Goal: Book appointment/travel/reservation

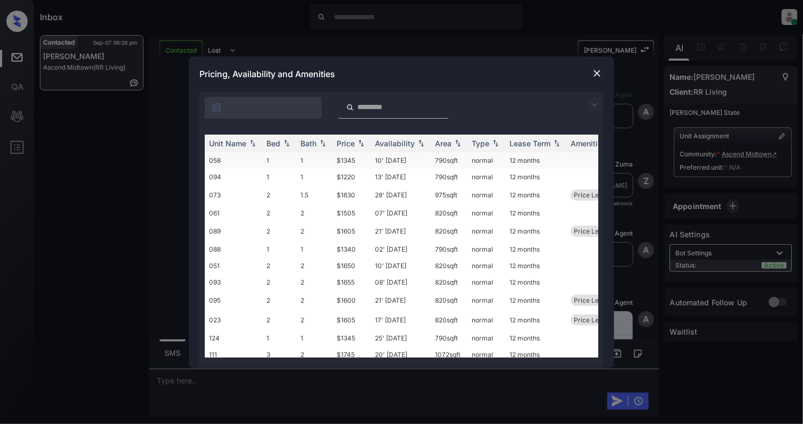
scroll to position [439, 0]
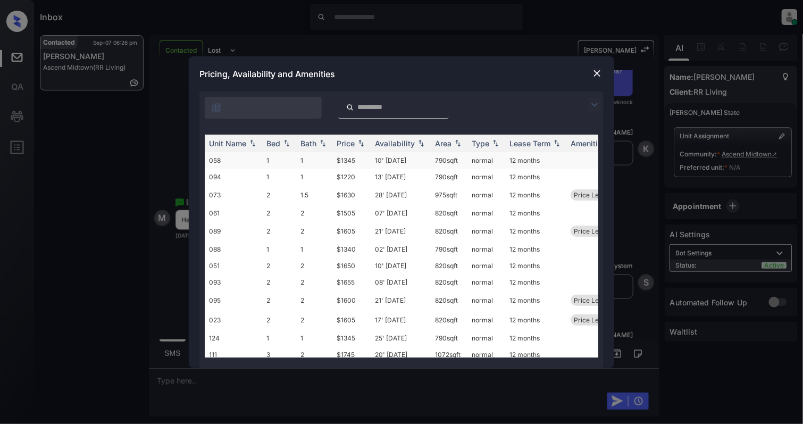
click at [313, 157] on td "1" at bounding box center [314, 160] width 36 height 16
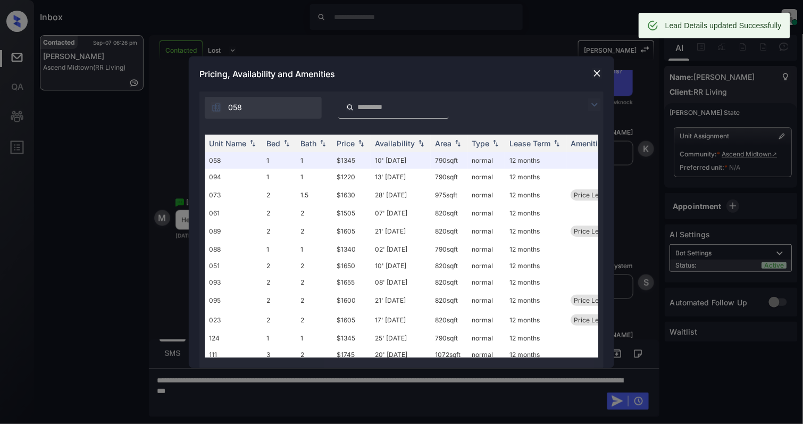
click at [596, 68] on img at bounding box center [597, 73] width 11 height 11
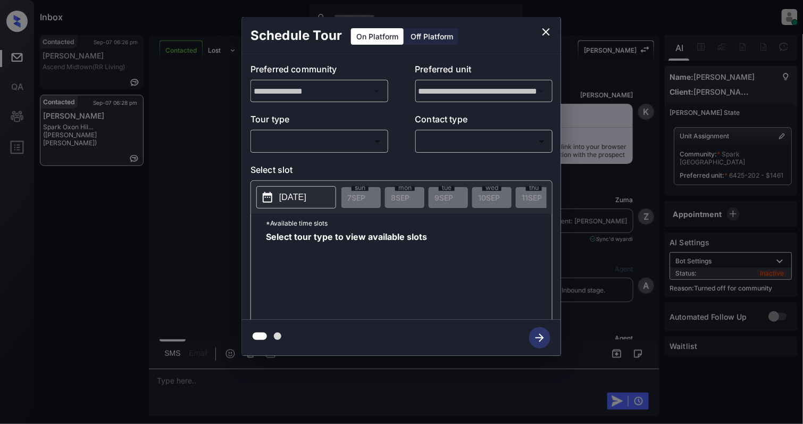
scroll to position [898, 0]
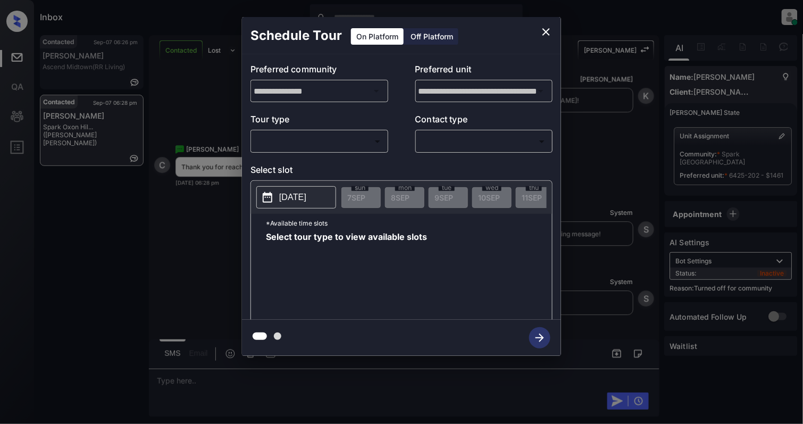
click at [274, 134] on body "Inbox Cynthia Montañez Online Set yourself offline Set yourself on break Profil…" at bounding box center [401, 212] width 803 height 424
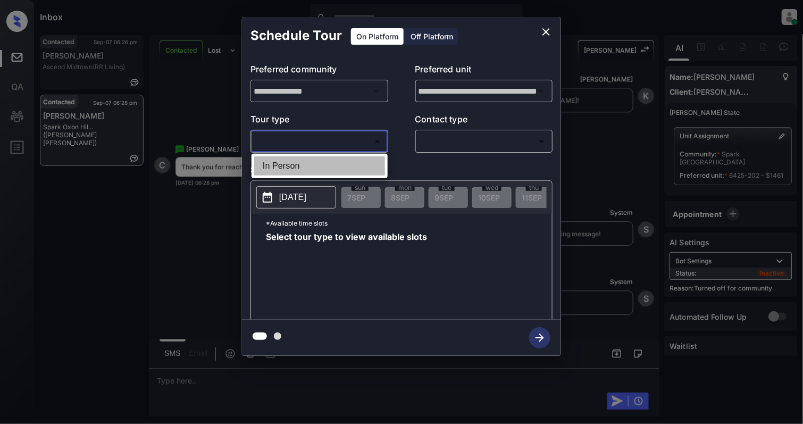
click at [286, 160] on li "In Person" at bounding box center [319, 165] width 131 height 19
type input "********"
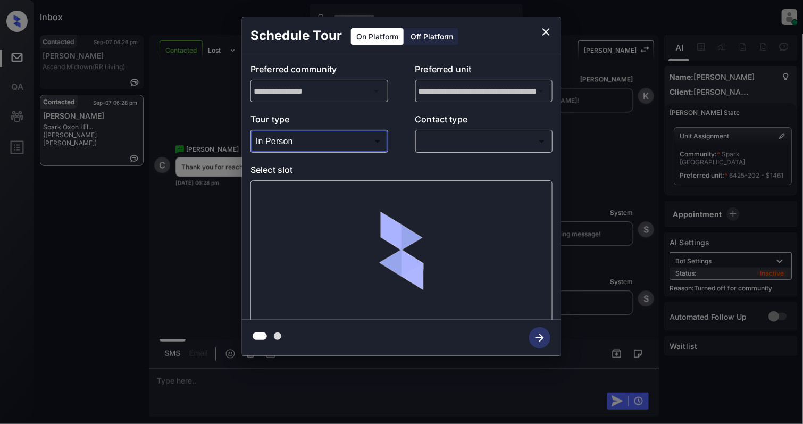
click at [450, 137] on body "Inbox Cynthia Montañez Online Set yourself offline Set yourself on break Profil…" at bounding box center [401, 212] width 803 height 424
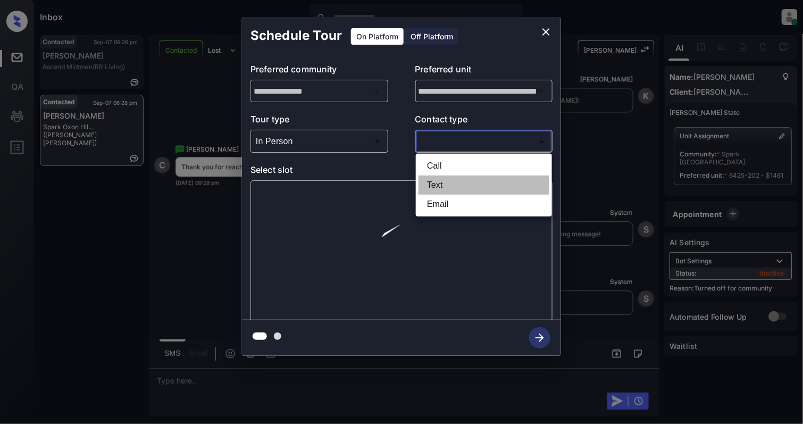
click at [432, 188] on li "Text" at bounding box center [484, 185] width 131 height 19
type input "****"
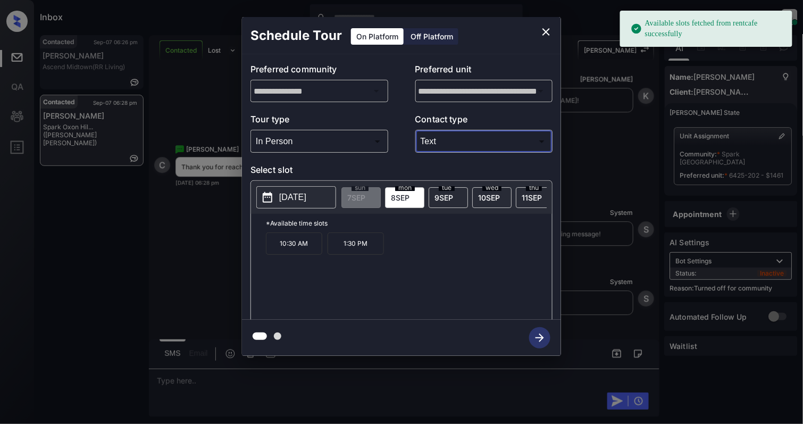
click at [304, 204] on p "[DATE]" at bounding box center [292, 197] width 27 height 13
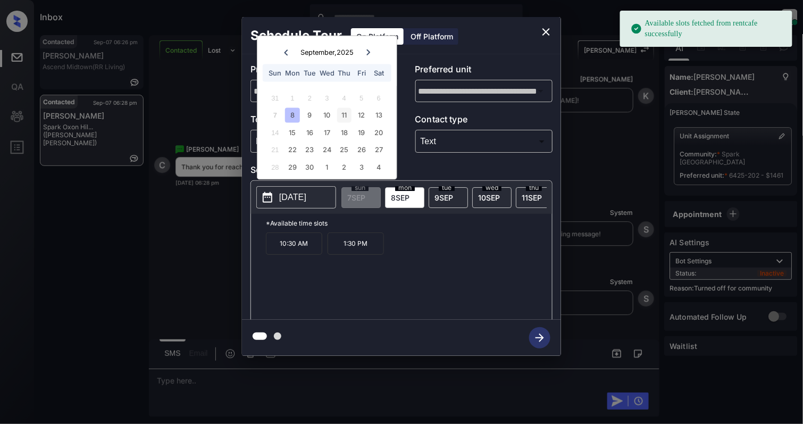
click at [348, 109] on div "11" at bounding box center [344, 115] width 14 height 14
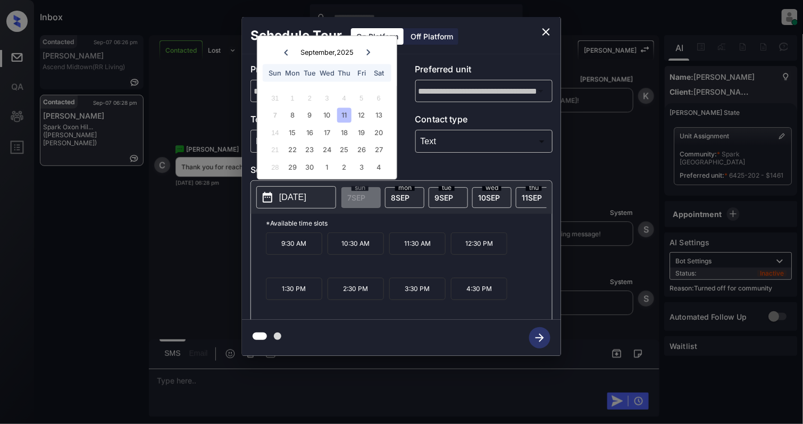
click at [545, 33] on icon "close" at bounding box center [545, 31] width 7 height 7
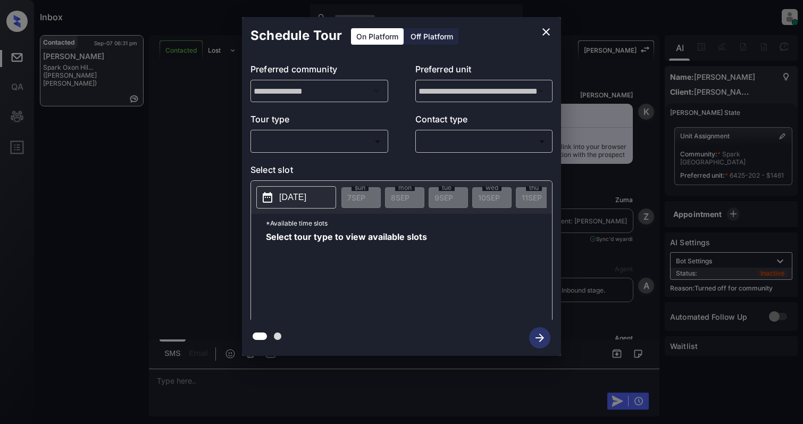
click at [293, 143] on body "Inbox Cynthia Montañez Online Set yourself offline Set yourself on break Profil…" at bounding box center [401, 212] width 803 height 424
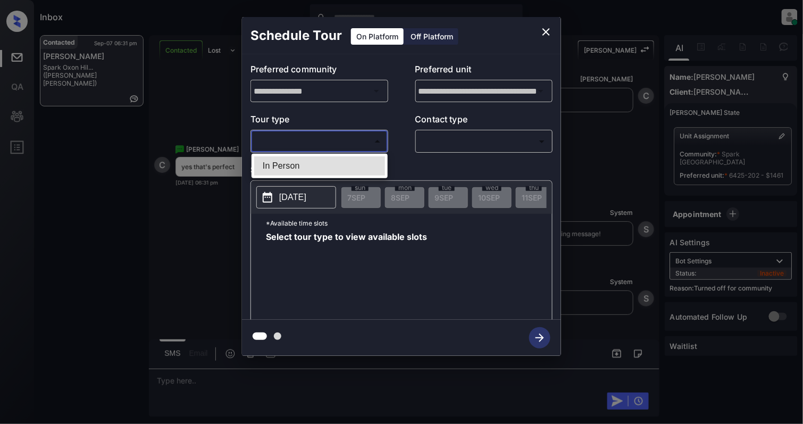
drag, startPoint x: 303, startPoint y: 173, endPoint x: 401, endPoint y: 135, distance: 105.4
click at [303, 173] on li "In Person" at bounding box center [319, 165] width 131 height 19
type input "********"
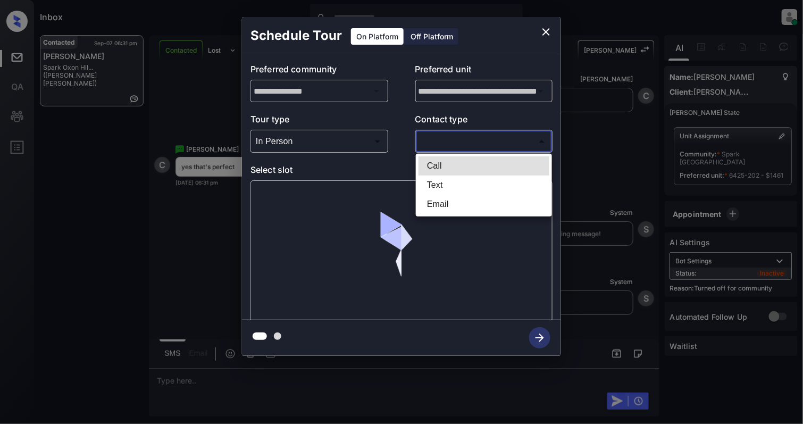
click at [450, 149] on body "Inbox Cynthia Montañez Online Set yourself offline Set yourself on break Profil…" at bounding box center [401, 212] width 803 height 424
click at [440, 179] on li "Text" at bounding box center [484, 185] width 131 height 19
type input "****"
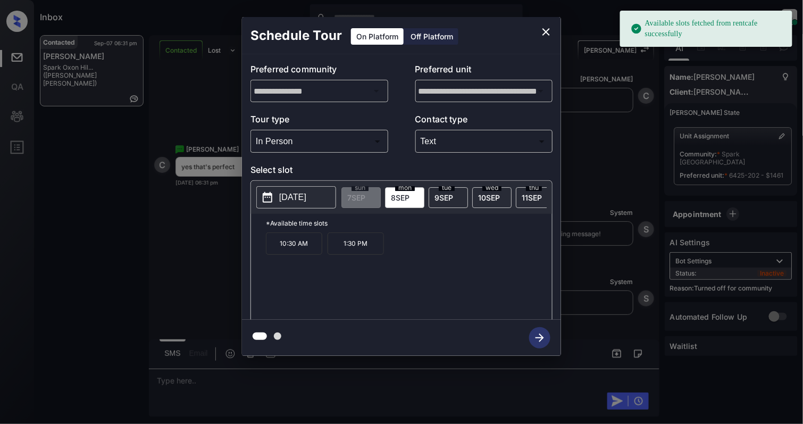
click at [275, 205] on button "2025-09-08" at bounding box center [296, 197] width 80 height 22
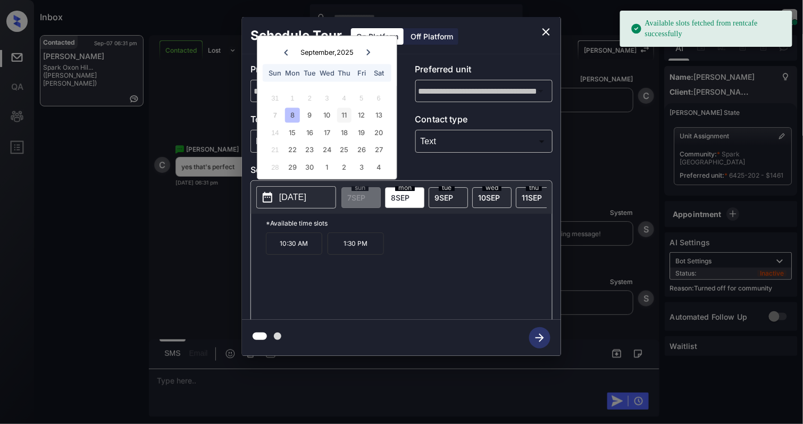
click at [345, 116] on div "11" at bounding box center [344, 115] width 14 height 14
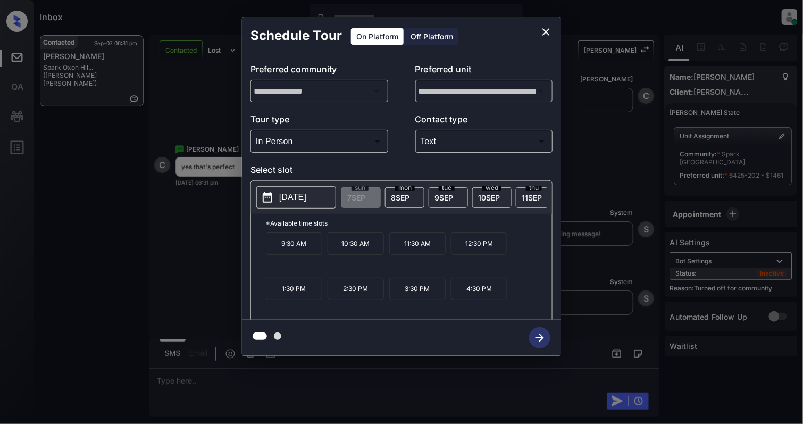
click at [310, 300] on p "1:30 PM" at bounding box center [294, 289] width 56 height 22
click at [542, 339] on icon "button" at bounding box center [540, 337] width 9 height 9
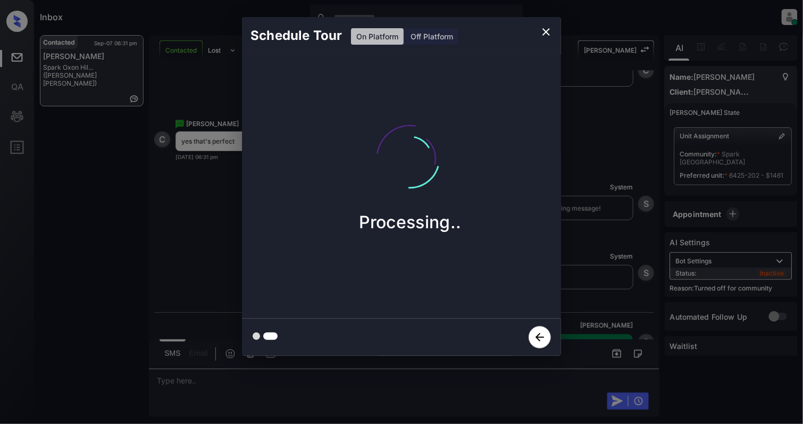
click at [404, 389] on div at bounding box center [401, 212] width 803 height 424
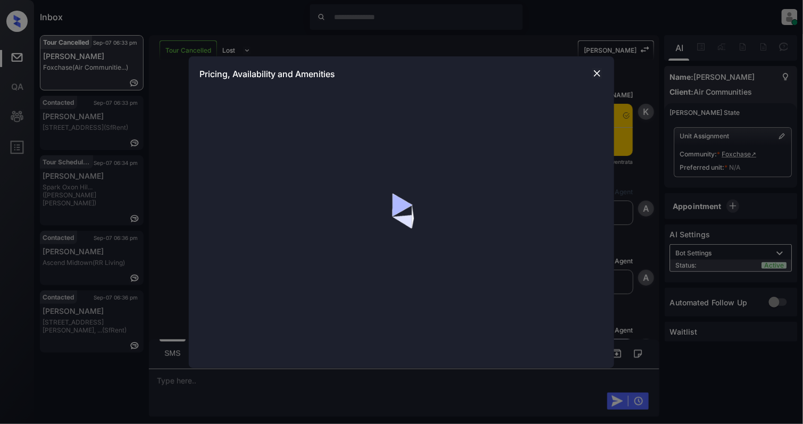
scroll to position [354, 0]
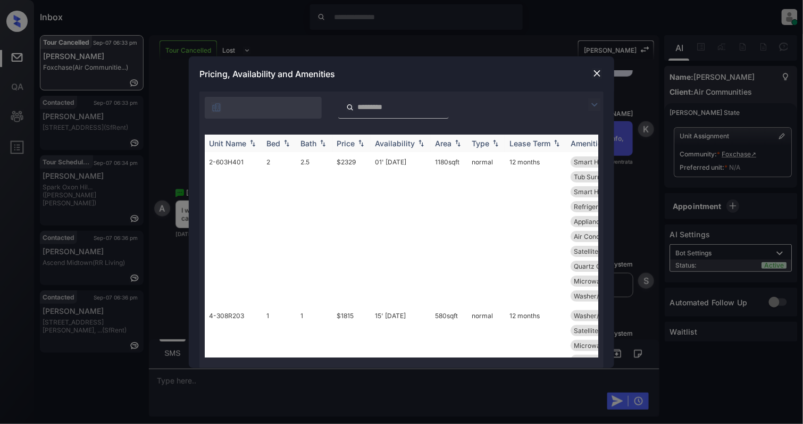
click at [286, 145] on img at bounding box center [286, 142] width 11 height 7
drag, startPoint x: 286, startPoint y: 145, endPoint x: 371, endPoint y: 239, distance: 126.1
click at [286, 145] on img at bounding box center [286, 143] width 11 height 8
click at [291, 143] on img at bounding box center [286, 143] width 11 height 8
click at [279, 143] on div "Bed" at bounding box center [273, 143] width 14 height 9
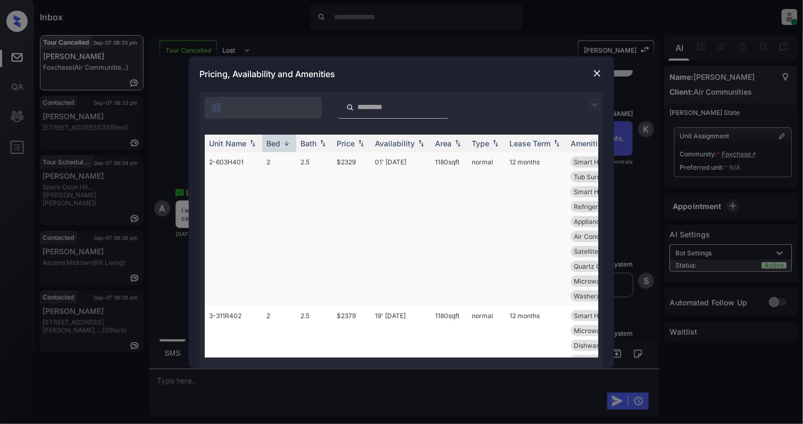
click at [287, 143] on img at bounding box center [286, 143] width 11 height 8
click at [289, 141] on img at bounding box center [286, 143] width 11 height 8
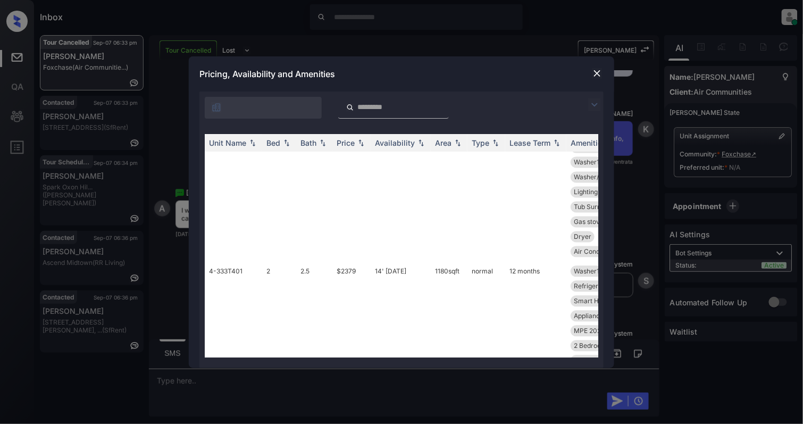
scroll to position [6666, 0]
click at [288, 141] on img at bounding box center [286, 142] width 11 height 7
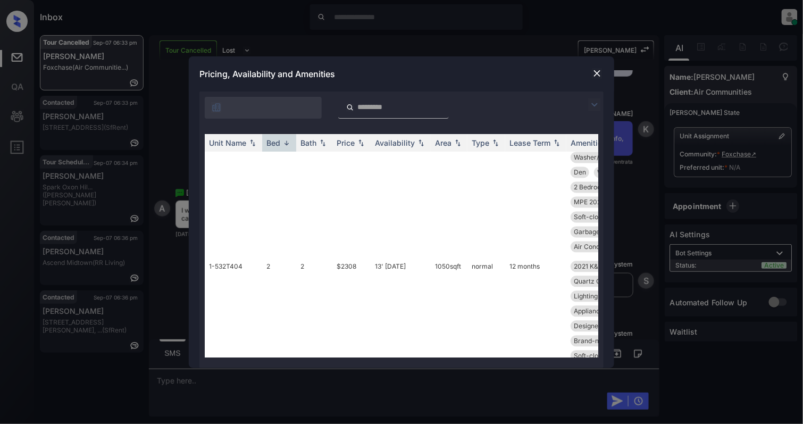
scroll to position [0, 0]
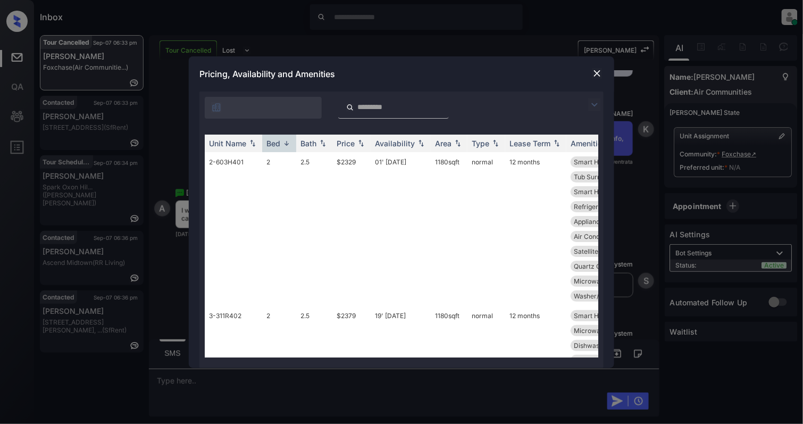
click at [226, 330] on td "3-311R402" at bounding box center [233, 390] width 57 height 169
click at [594, 69] on img at bounding box center [597, 73] width 11 height 11
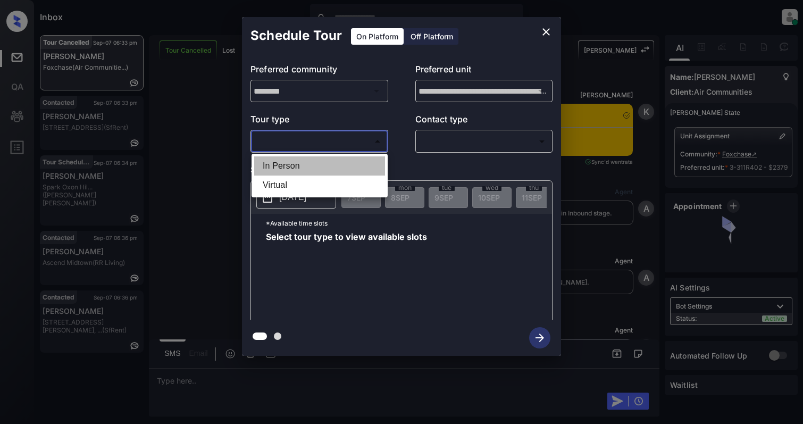
click at [319, 162] on li "In Person" at bounding box center [319, 165] width 131 height 19
type input "********"
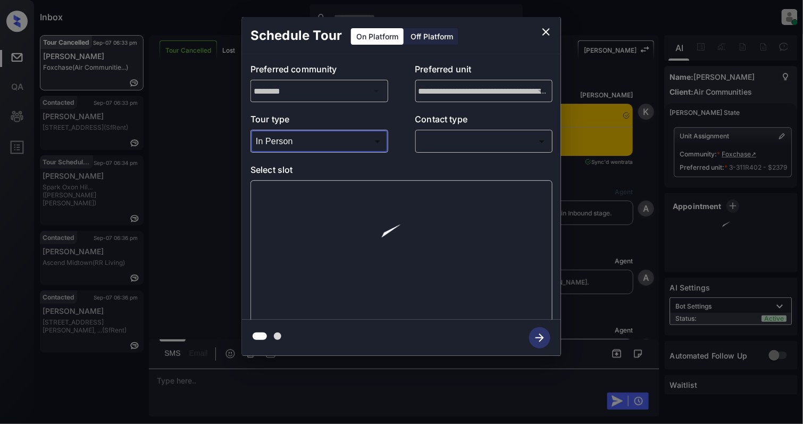
click at [474, 141] on body "Inbox Cynthia Montañez Online Set yourself offline Set yourself on break Profil…" at bounding box center [401, 212] width 803 height 424
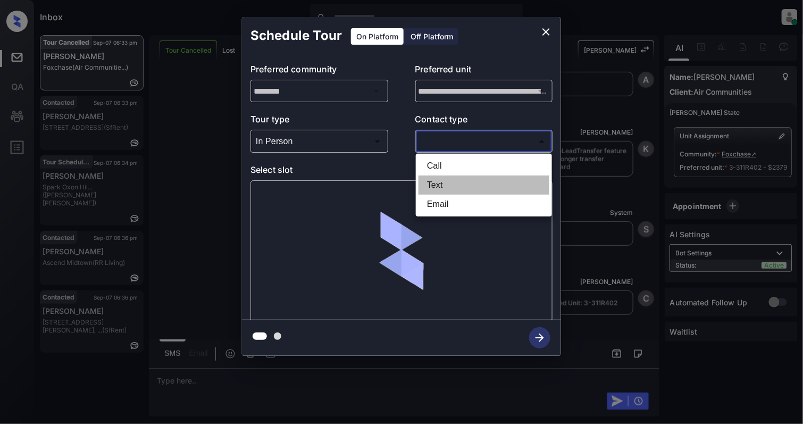
click at [438, 183] on li "Text" at bounding box center [484, 185] width 131 height 19
type input "****"
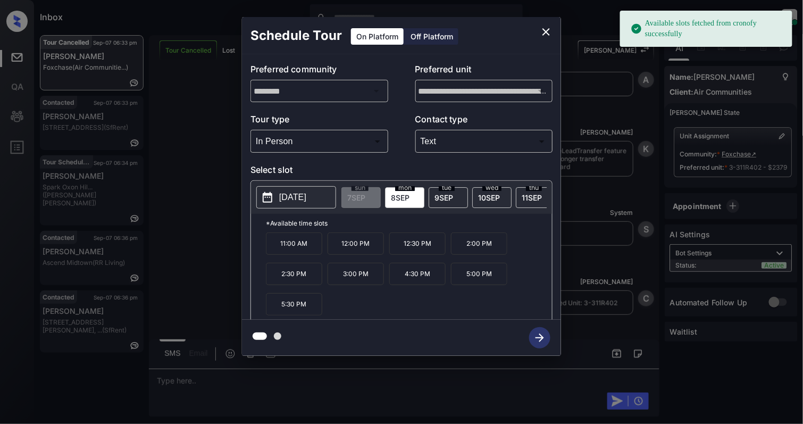
click at [293, 196] on p "2025-09-08" at bounding box center [292, 197] width 27 height 13
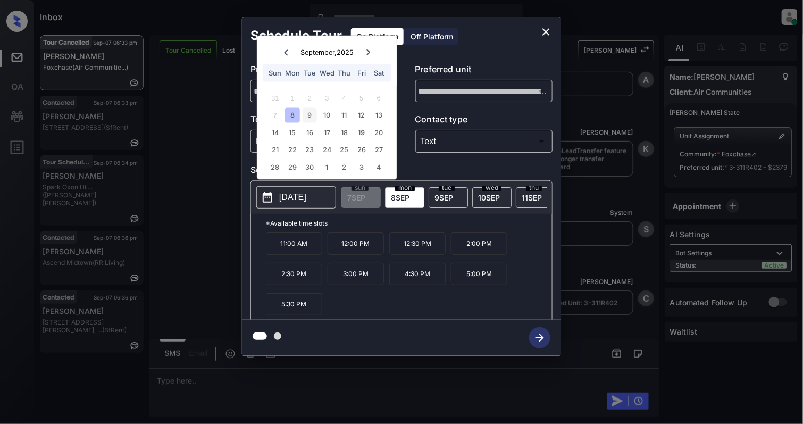
click at [310, 111] on div "9" at bounding box center [310, 115] width 14 height 14
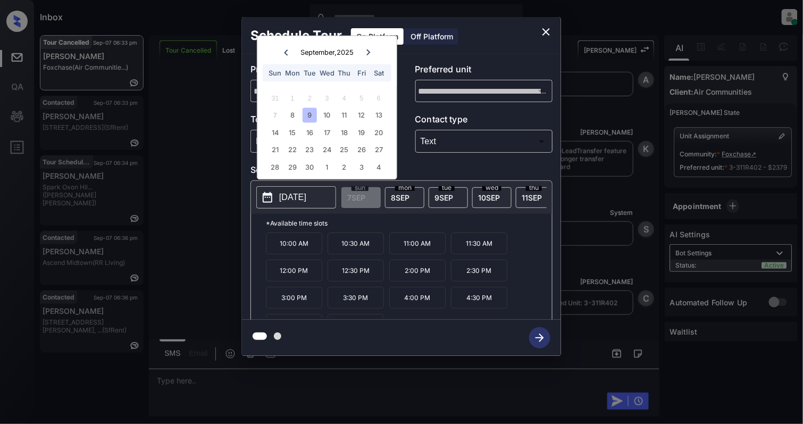
click at [296, 307] on p "3:00 PM" at bounding box center [294, 298] width 56 height 22
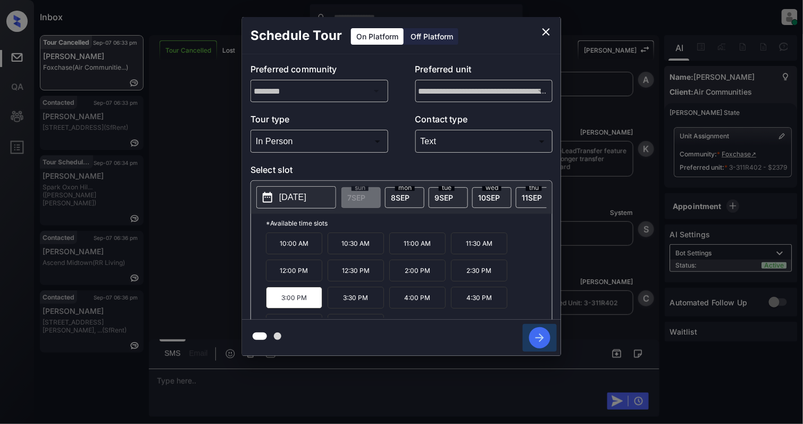
click at [539, 339] on icon "button" at bounding box center [539, 337] width 21 height 21
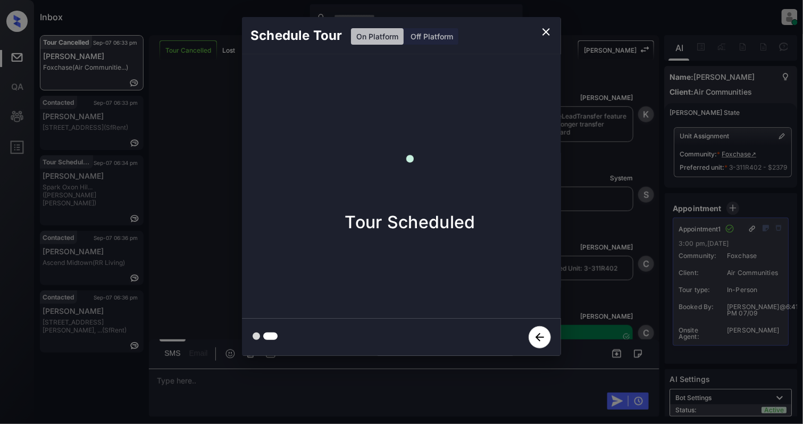
click at [420, 388] on div at bounding box center [401, 212] width 803 height 424
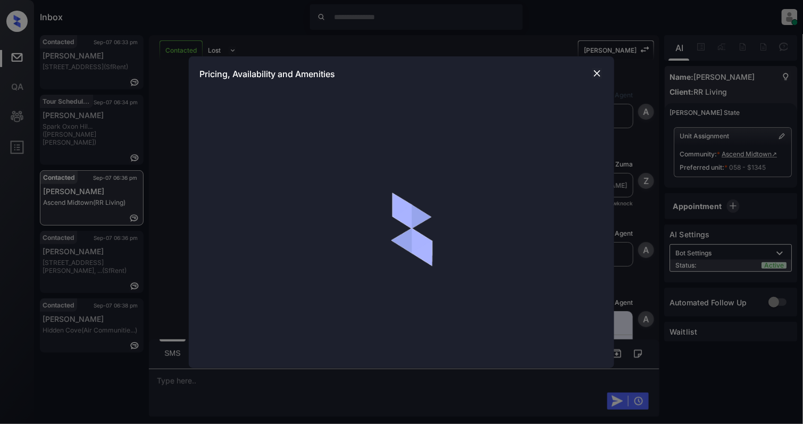
scroll to position [1609, 0]
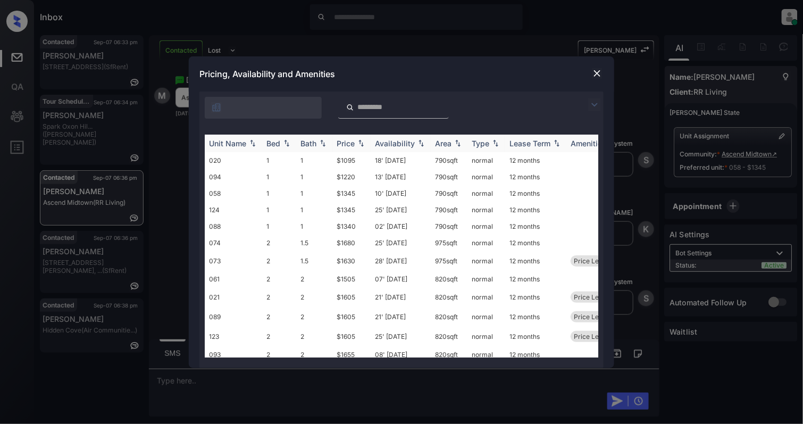
click at [284, 144] on img at bounding box center [286, 142] width 11 height 7
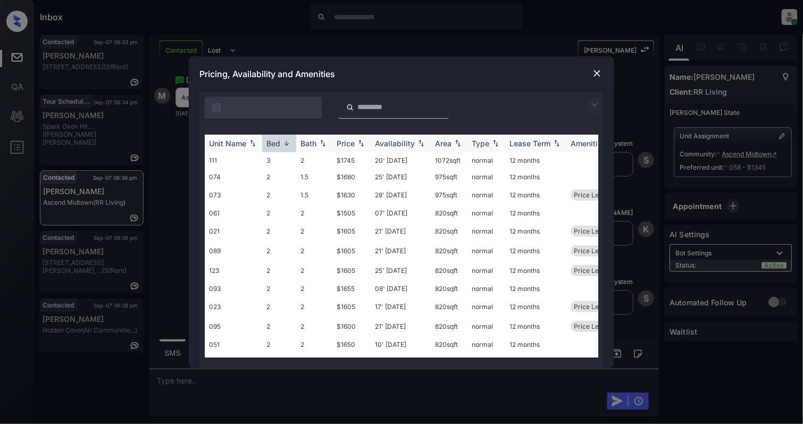
click at [284, 144] on img at bounding box center [286, 143] width 11 height 8
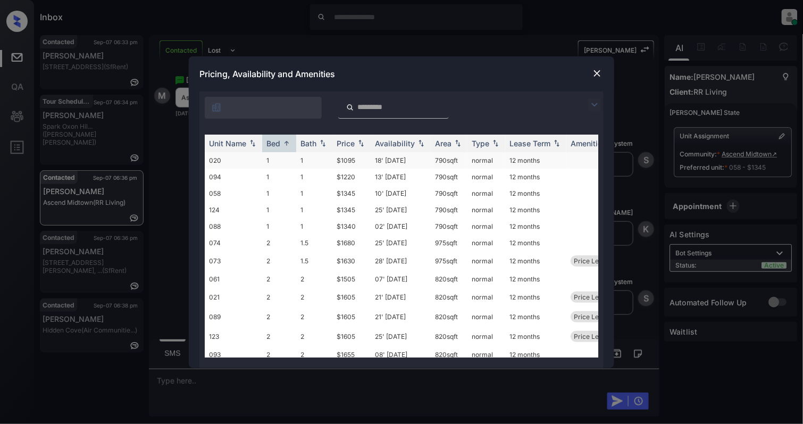
click at [260, 162] on td "020" at bounding box center [233, 160] width 57 height 16
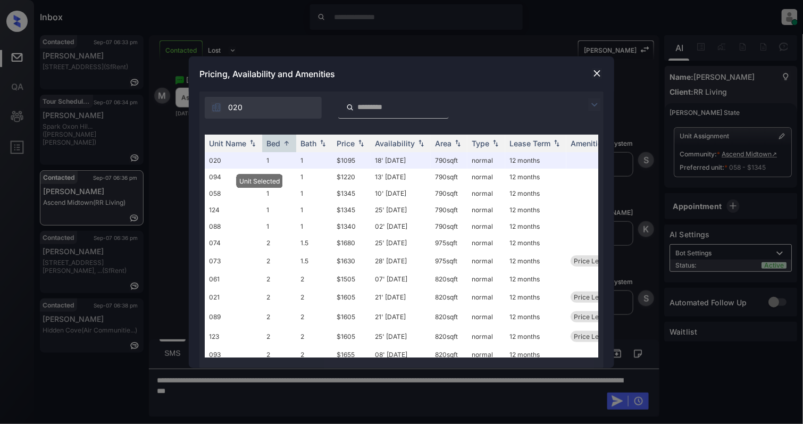
click at [598, 71] on img at bounding box center [597, 73] width 11 height 11
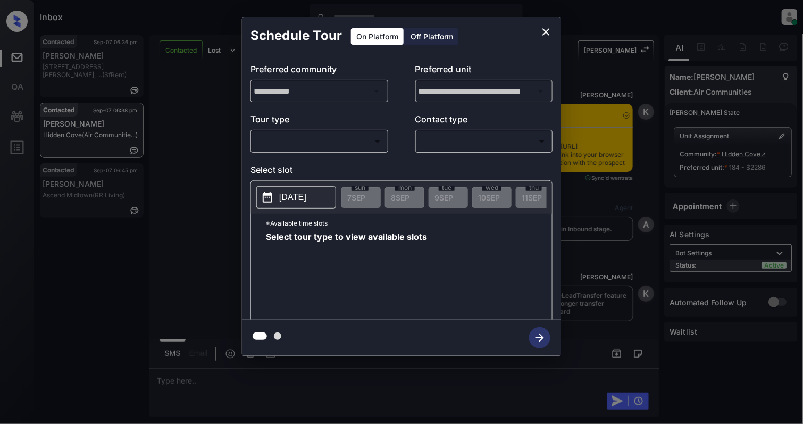
scroll to position [1955, 0]
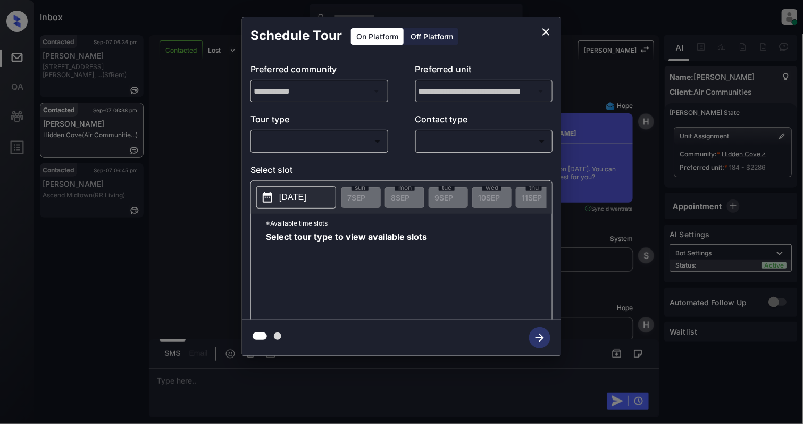
click at [288, 143] on body "Inbox Cynthia Montañez Online Set yourself offline Set yourself on break Profil…" at bounding box center [401, 212] width 803 height 424
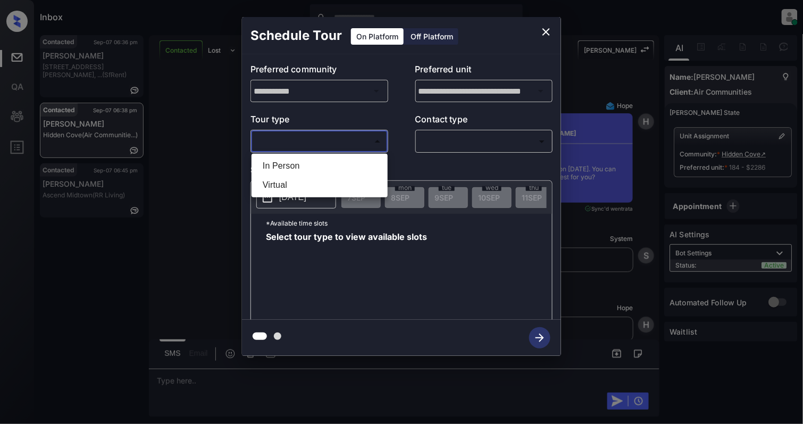
click at [293, 164] on li "In Person" at bounding box center [319, 165] width 131 height 19
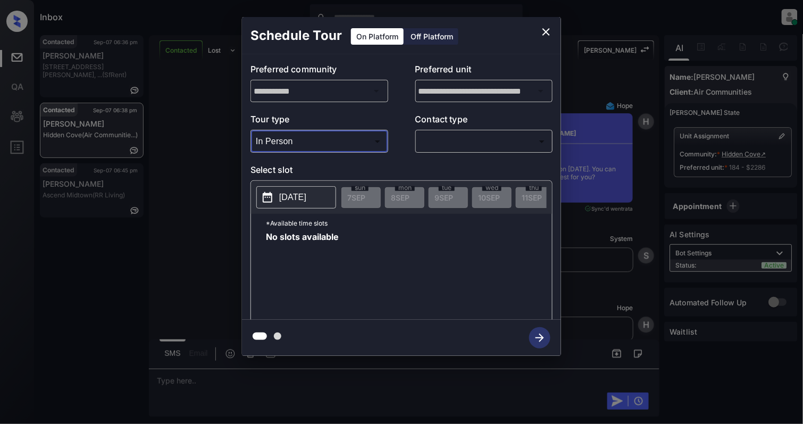
type input "********"
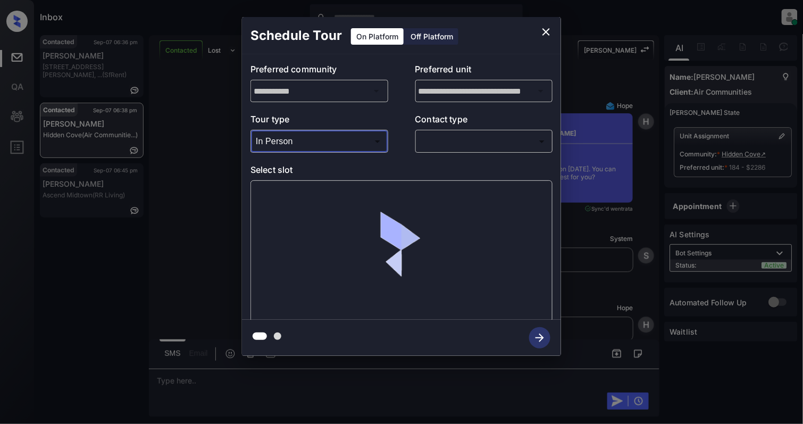
click at [498, 141] on body "Inbox Cynthia Montañez Online Set yourself offline Set yourself on break Profil…" at bounding box center [401, 212] width 803 height 424
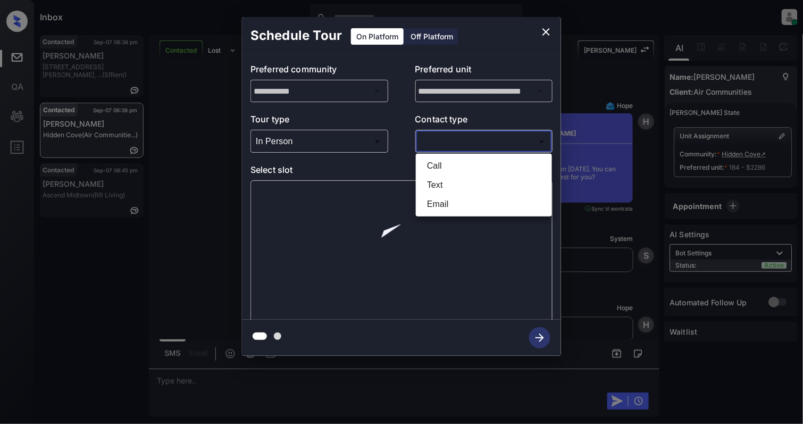
click at [439, 183] on li "Text" at bounding box center [484, 185] width 131 height 19
click at [442, 138] on body "Inbox Cynthia Montañez Online Set yourself offline Set yourself on break Profil…" at bounding box center [401, 212] width 803 height 424
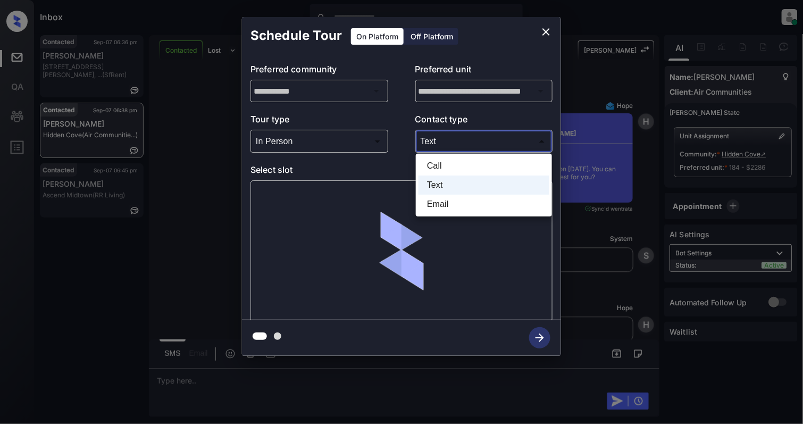
click at [450, 208] on li "Email" at bounding box center [484, 204] width 131 height 19
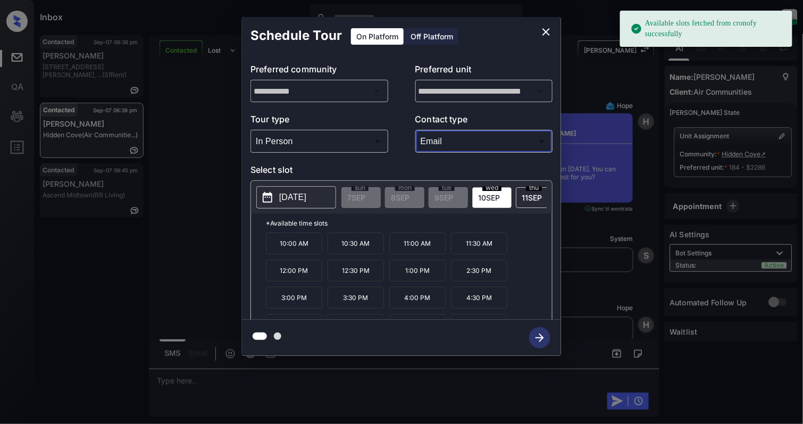
type input "*****"
click at [545, 28] on icon "close" at bounding box center [546, 32] width 13 height 13
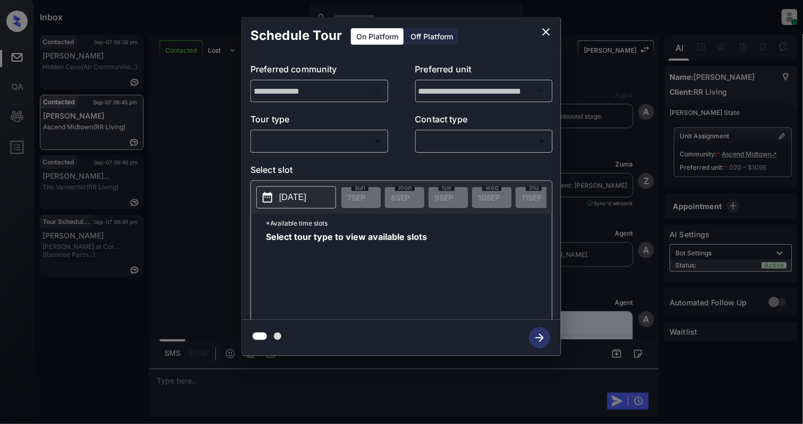
click at [333, 139] on body "Inbox [PERSON_NAME] Online Set yourself offline Set yourself on break Profile S…" at bounding box center [401, 212] width 803 height 424
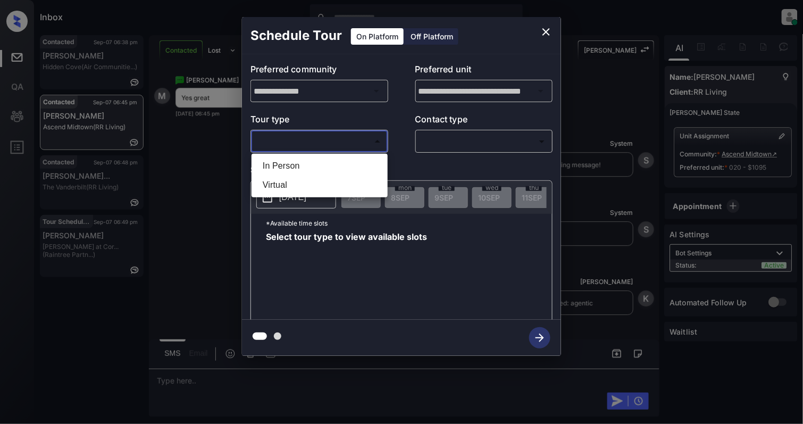
drag, startPoint x: 315, startPoint y: 168, endPoint x: 411, endPoint y: 147, distance: 98.1
click at [314, 168] on li "In Person" at bounding box center [319, 165] width 131 height 19
type input "********"
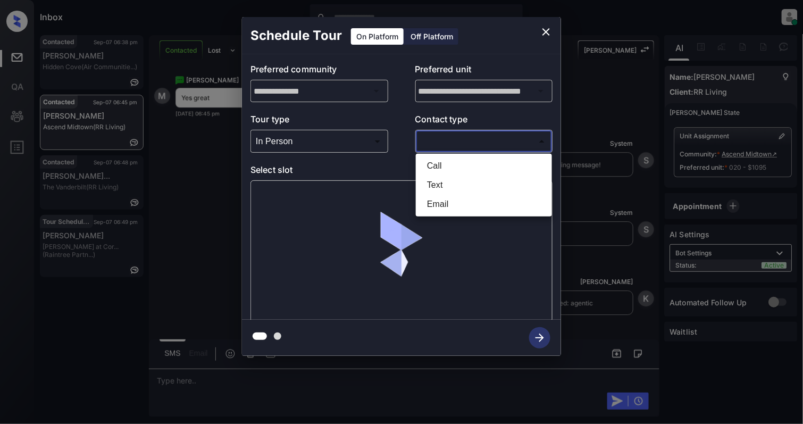
click at [466, 143] on body "Inbox [PERSON_NAME] Online Set yourself offline Set yourself on break Profile S…" at bounding box center [401, 212] width 803 height 424
click at [446, 187] on li "Text" at bounding box center [484, 185] width 131 height 19
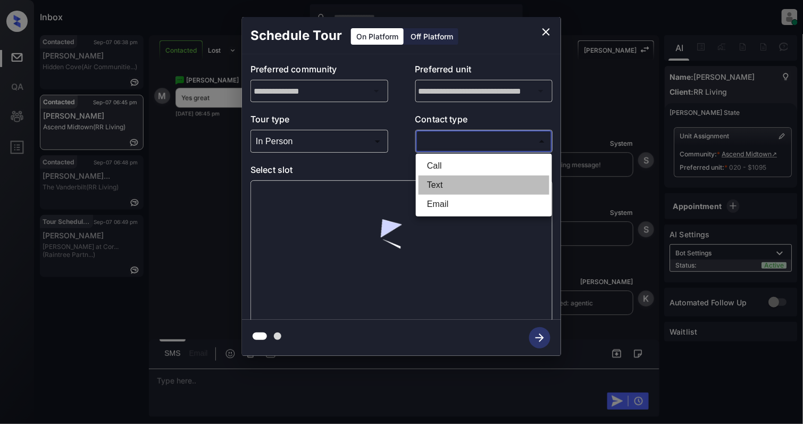
type input "****"
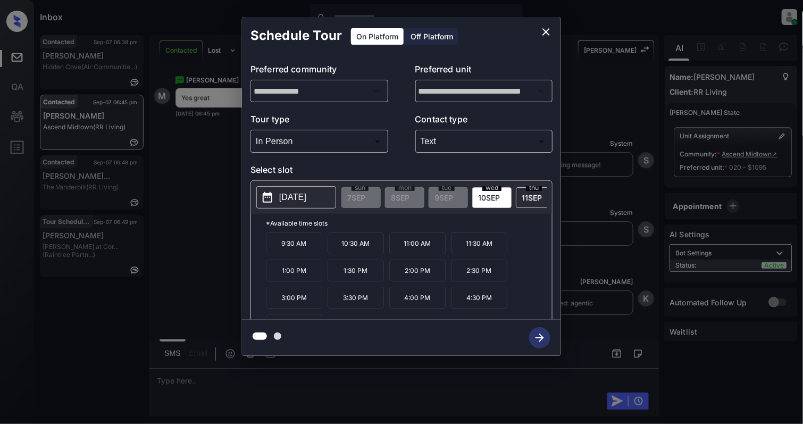
click at [288, 201] on p "[DATE]" at bounding box center [292, 197] width 27 height 13
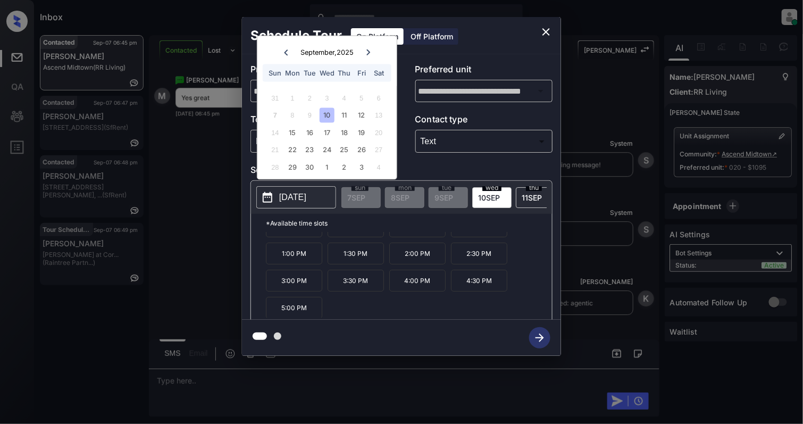
scroll to position [19, 0]
click at [546, 30] on icon "close" at bounding box center [546, 32] width 13 height 13
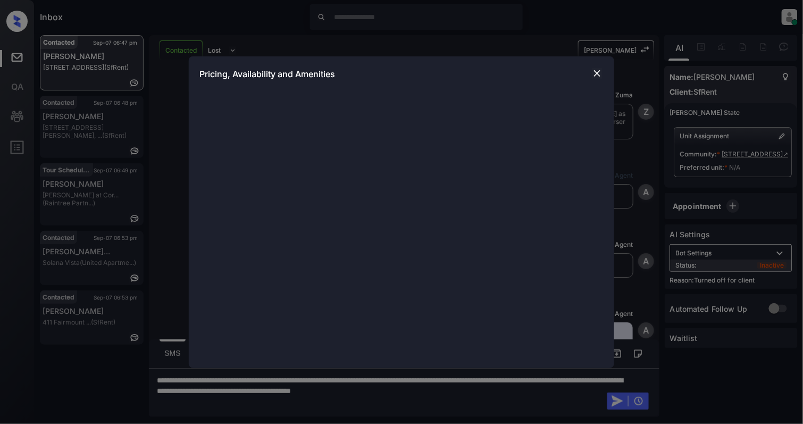
scroll to position [1941, 0]
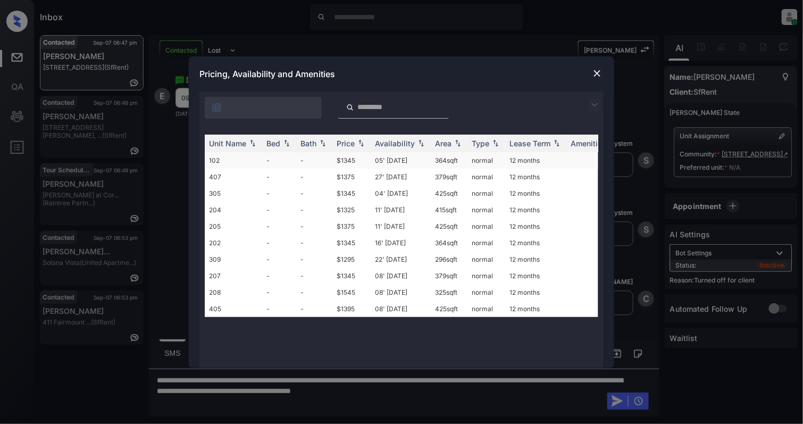
click at [239, 166] on td "102" at bounding box center [233, 160] width 57 height 16
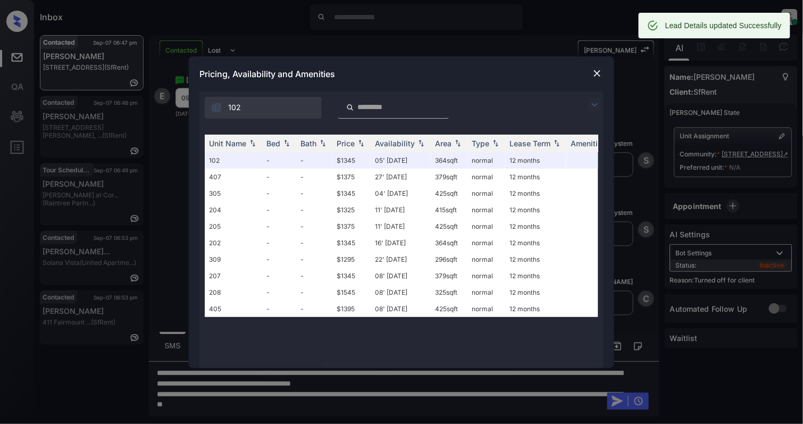
click at [594, 73] on img at bounding box center [597, 73] width 11 height 11
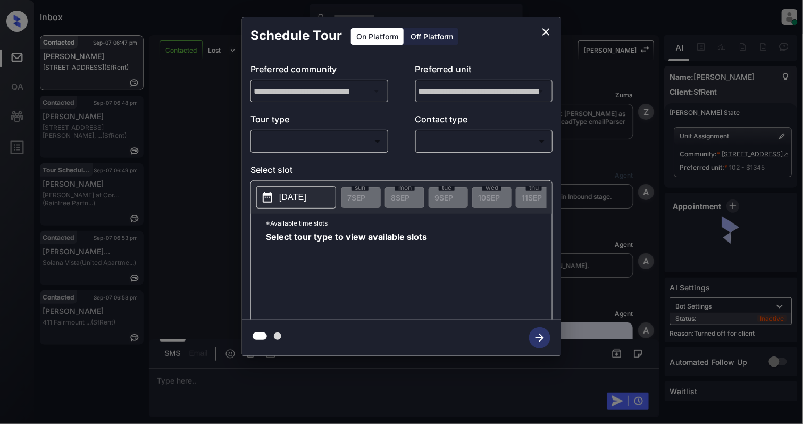
scroll to position [2010, 0]
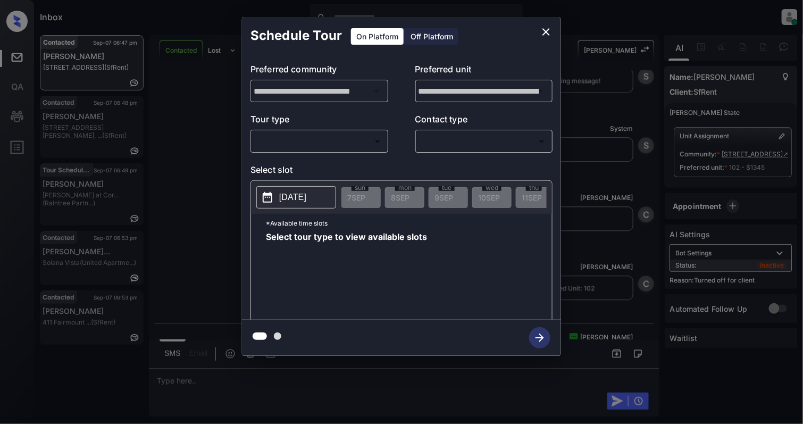
click at [437, 36] on div "Off Platform" at bounding box center [431, 36] width 53 height 16
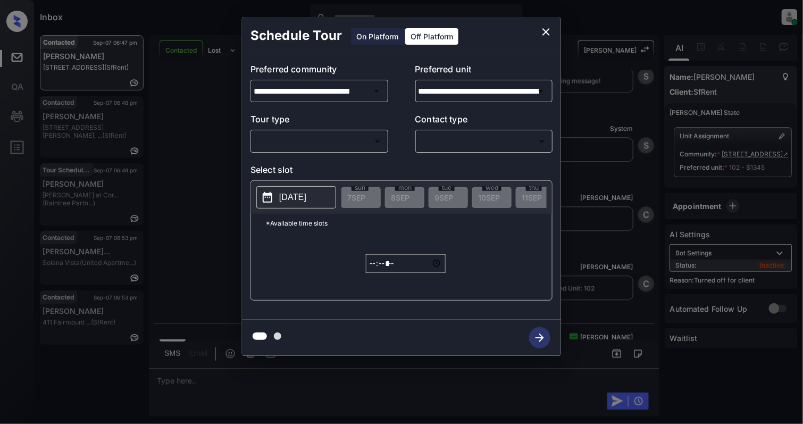
click at [320, 149] on body "Inbox [PERSON_NAME] Online Set yourself offline Set yourself on break Profile S…" at bounding box center [401, 212] width 803 height 424
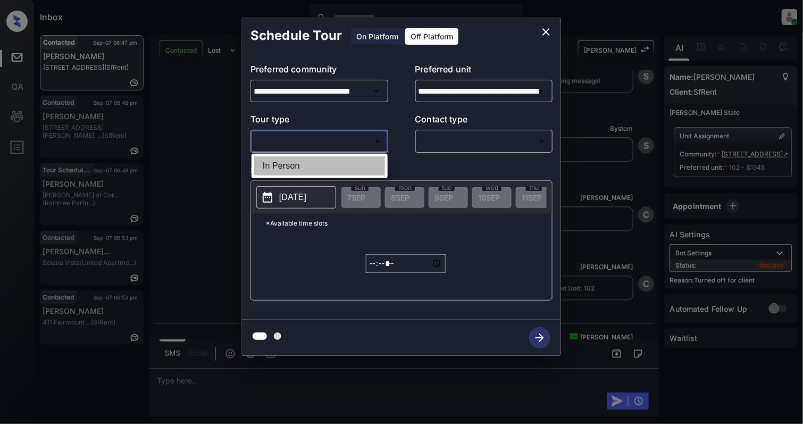
click at [286, 164] on li "In Person" at bounding box center [319, 165] width 131 height 19
type input "********"
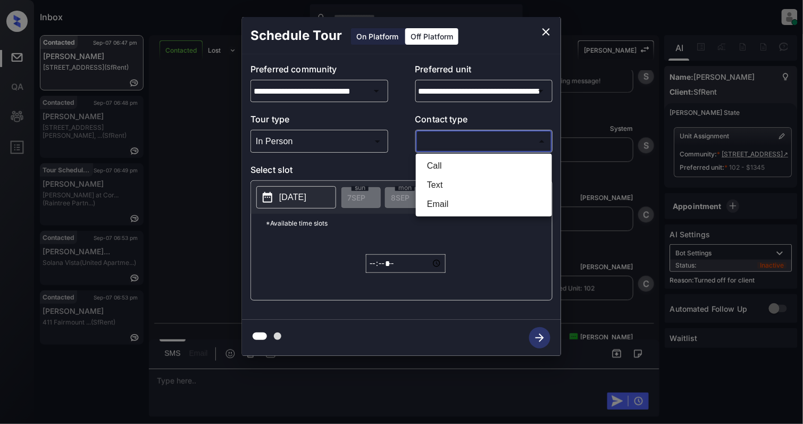
click at [494, 146] on body "Inbox [PERSON_NAME] Online Set yourself offline Set yourself on break Profile S…" at bounding box center [401, 212] width 803 height 424
click at [456, 181] on li "Text" at bounding box center [484, 185] width 131 height 19
type input "****"
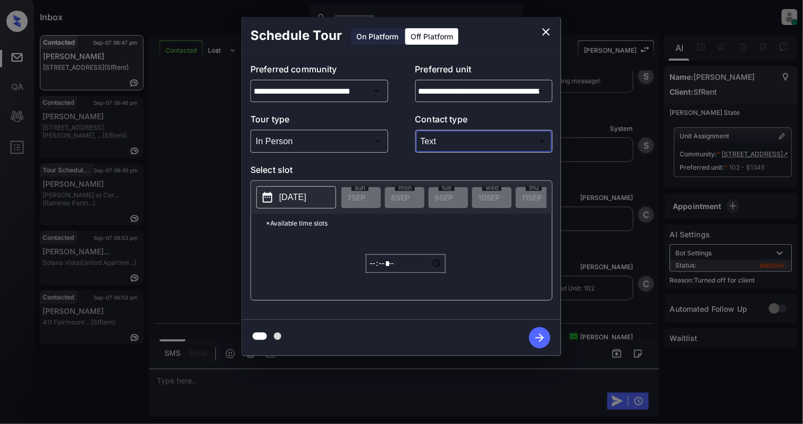
click at [296, 199] on p "[DATE]" at bounding box center [292, 197] width 27 height 13
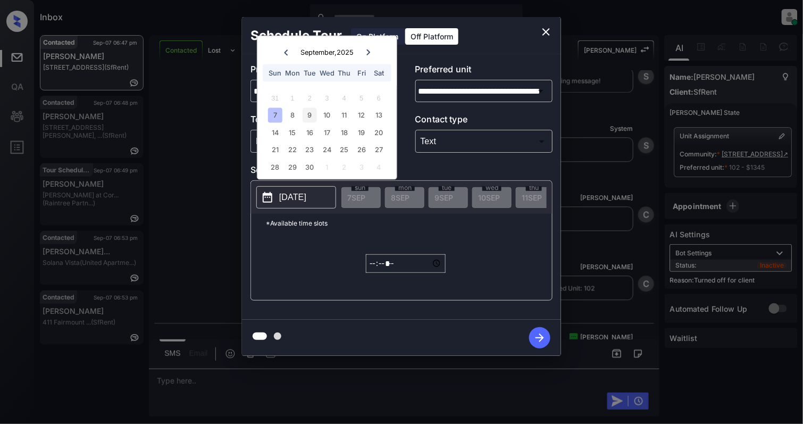
click at [309, 112] on div "9" at bounding box center [310, 115] width 14 height 14
click at [371, 269] on input "*****" at bounding box center [406, 263] width 80 height 19
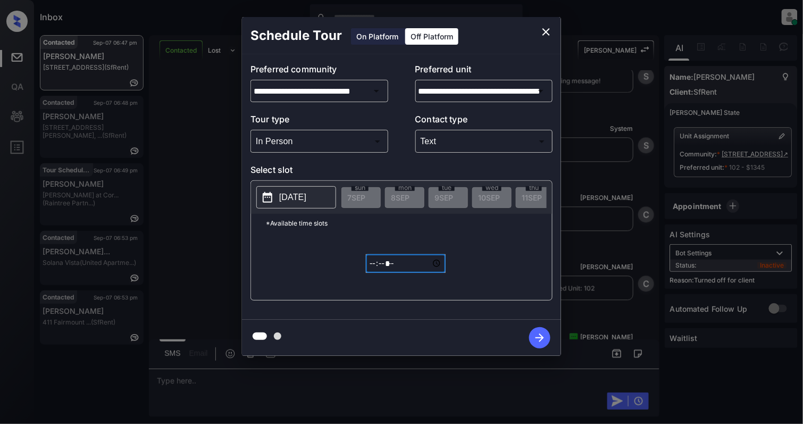
type input "*****"
click at [541, 341] on icon "button" at bounding box center [539, 337] width 21 height 21
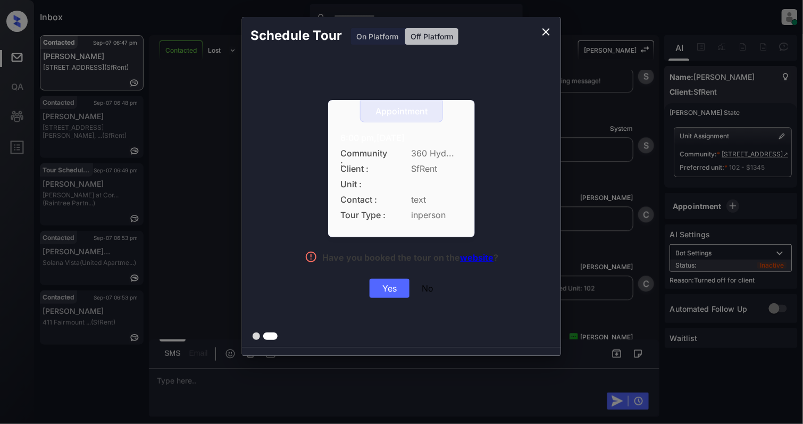
click at [388, 291] on div "Yes" at bounding box center [390, 288] width 40 height 19
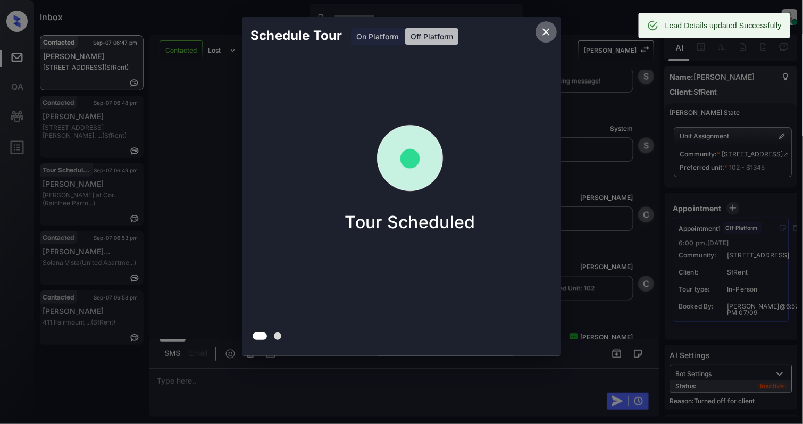
click at [543, 32] on icon "close" at bounding box center [546, 32] width 13 height 13
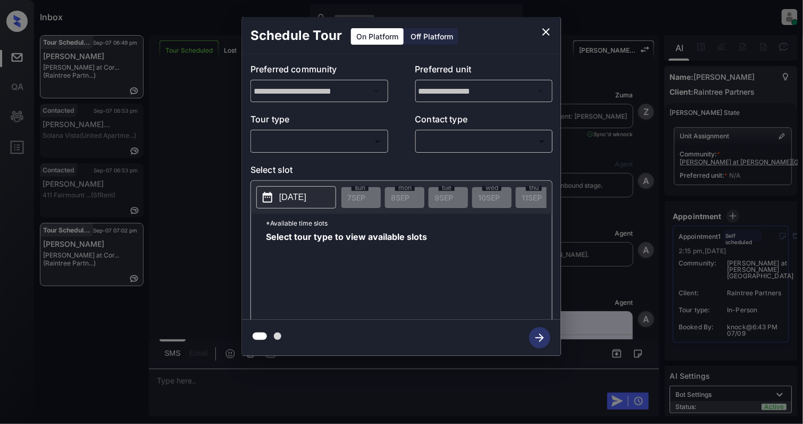
scroll to position [1207, 0]
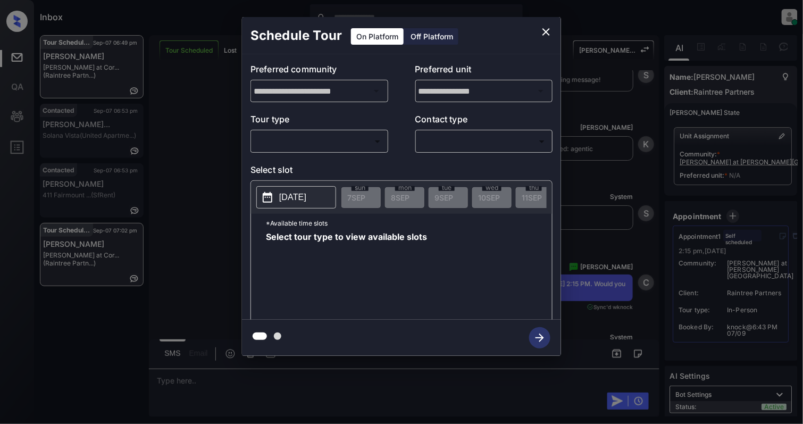
click at [335, 140] on body "Inbox [PERSON_NAME] Online Set yourself offline Set yourself on break Profile S…" at bounding box center [401, 212] width 803 height 424
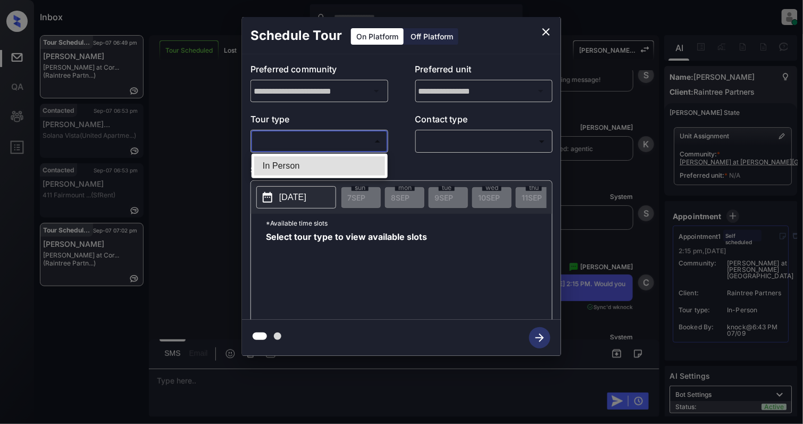
click at [322, 163] on li "In Person" at bounding box center [319, 165] width 131 height 19
type input "********"
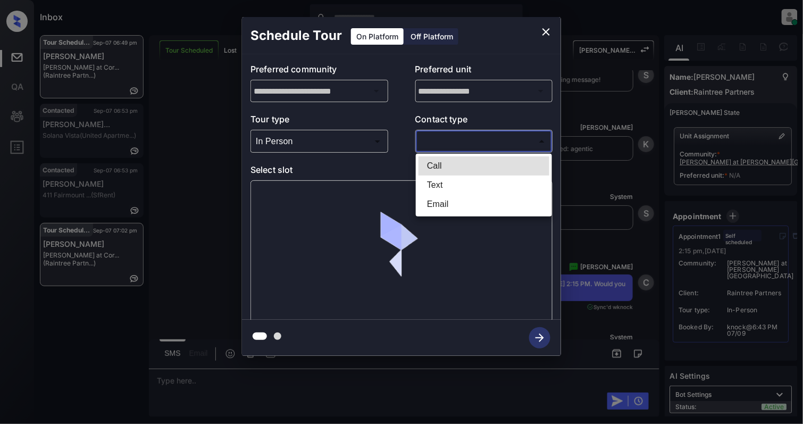
click at [528, 144] on body "Inbox Cynthia Montañez Online Set yourself offline Set yourself on break Profil…" at bounding box center [401, 212] width 803 height 424
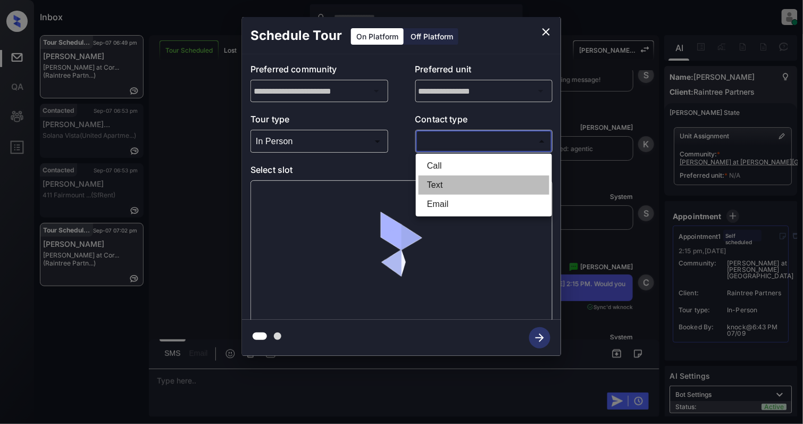
click at [451, 188] on li "Text" at bounding box center [484, 185] width 131 height 19
type input "****"
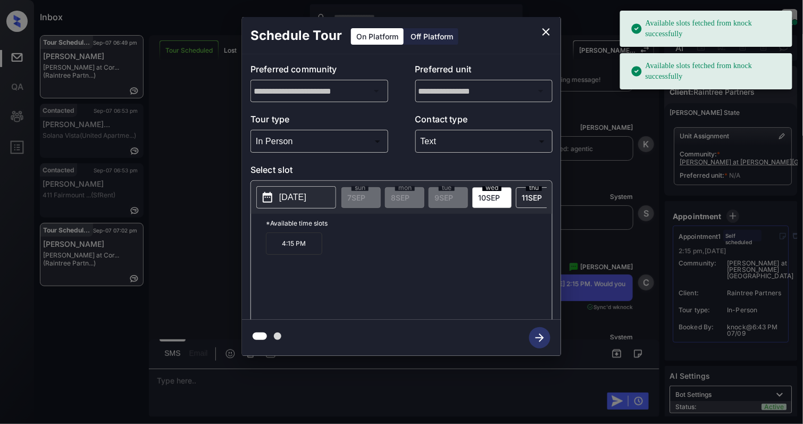
click at [304, 199] on p "2025-09-10" at bounding box center [292, 197] width 27 height 13
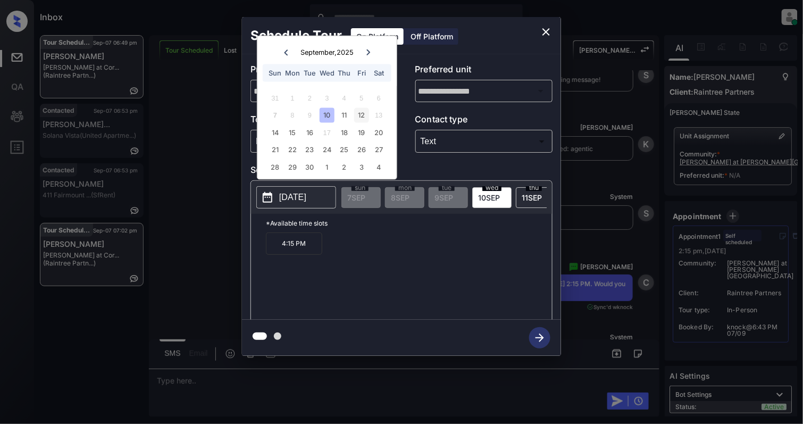
click at [364, 108] on div "12" at bounding box center [361, 115] width 14 height 14
click at [550, 30] on icon "close" at bounding box center [546, 32] width 13 height 13
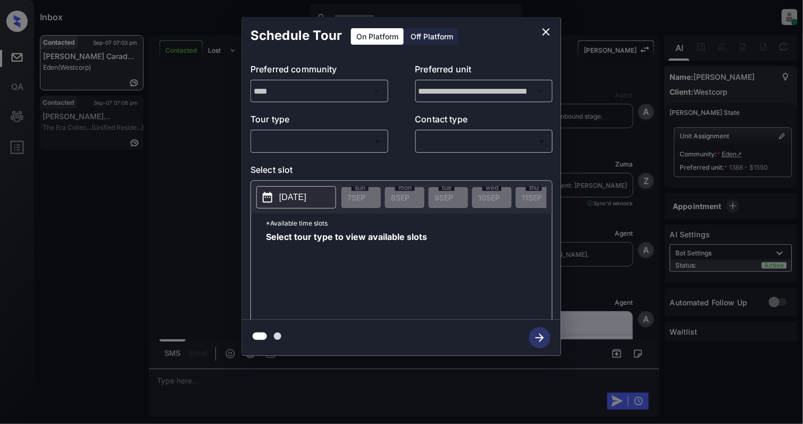
scroll to position [2370, 0]
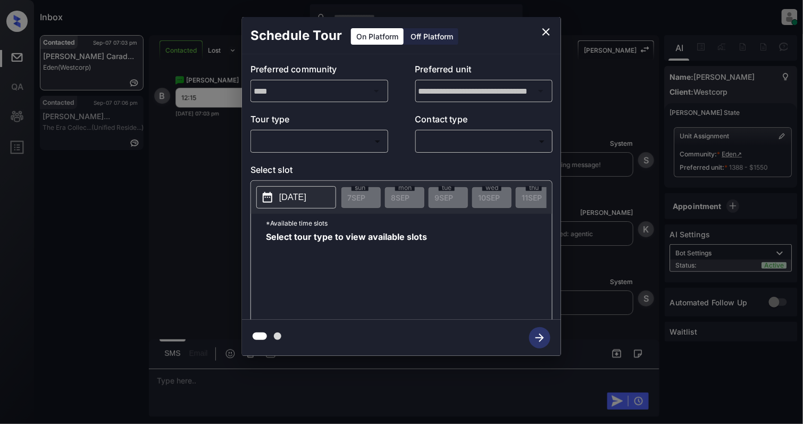
click at [307, 145] on body "Inbox [PERSON_NAME] Online Set yourself offline Set yourself on break Profile S…" at bounding box center [401, 212] width 803 height 424
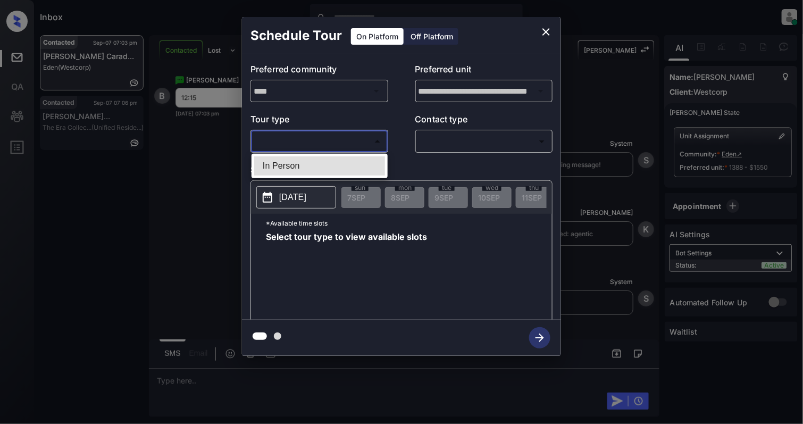
click at [300, 161] on li "In Person" at bounding box center [319, 165] width 131 height 19
type input "********"
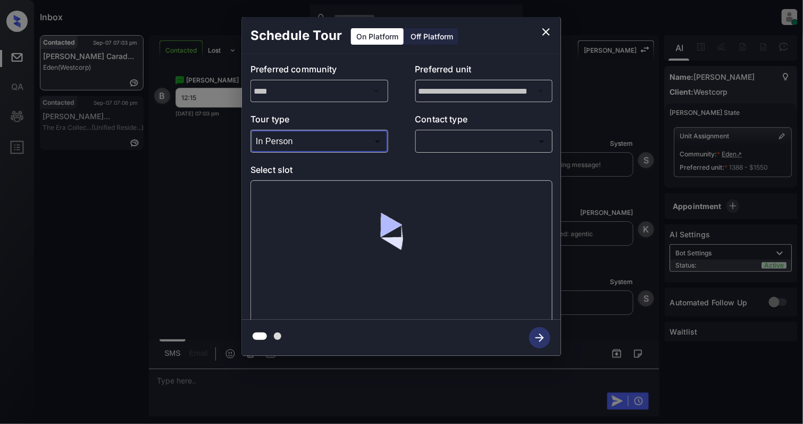
click at [498, 150] on body "Inbox [PERSON_NAME] Online Set yourself offline Set yourself on break Profile S…" at bounding box center [401, 212] width 803 height 424
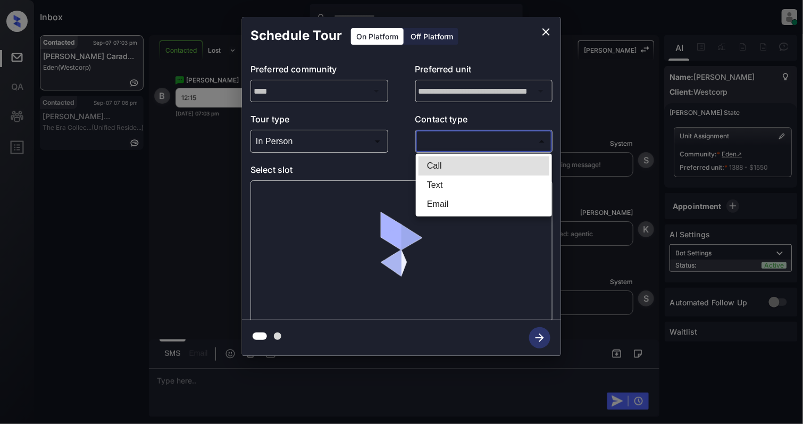
click at [442, 181] on li "Text" at bounding box center [484, 185] width 131 height 19
type input "****"
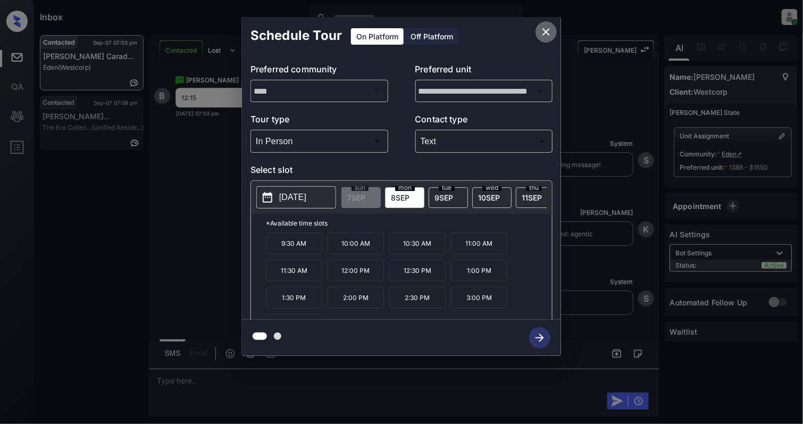
click at [544, 31] on icon "close" at bounding box center [546, 32] width 13 height 13
